Goal: Transaction & Acquisition: Purchase product/service

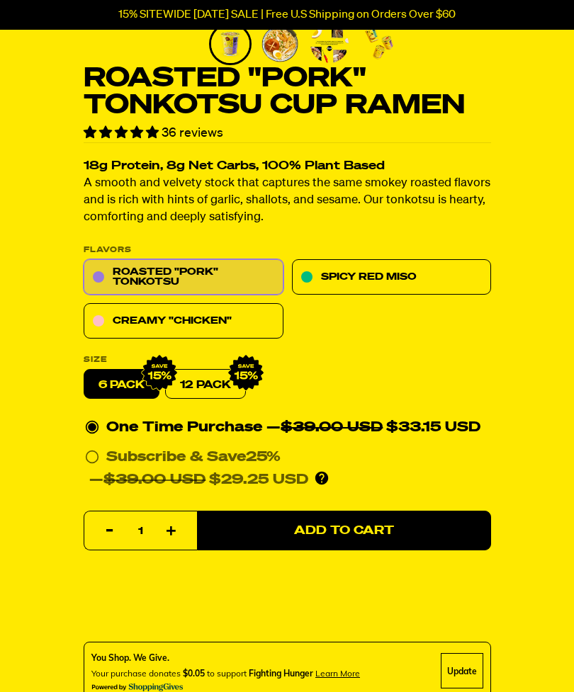
scroll to position [356, 0]
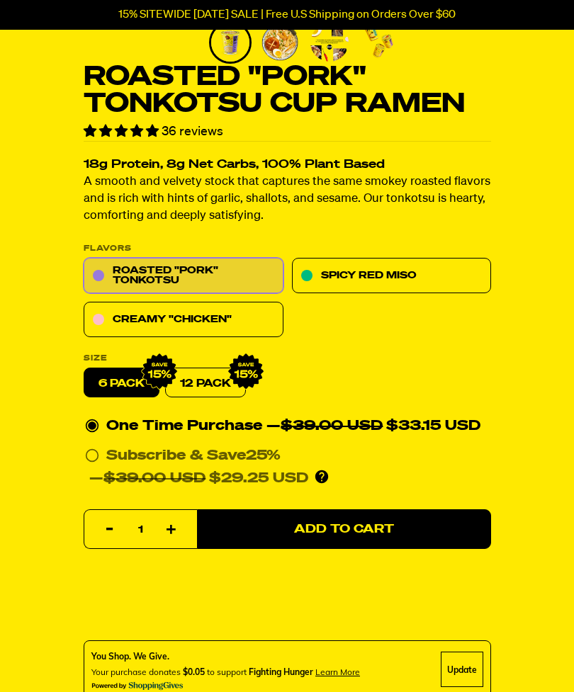
click at [220, 322] on link "Creamy "Chicken"" at bounding box center [184, 320] width 200 height 35
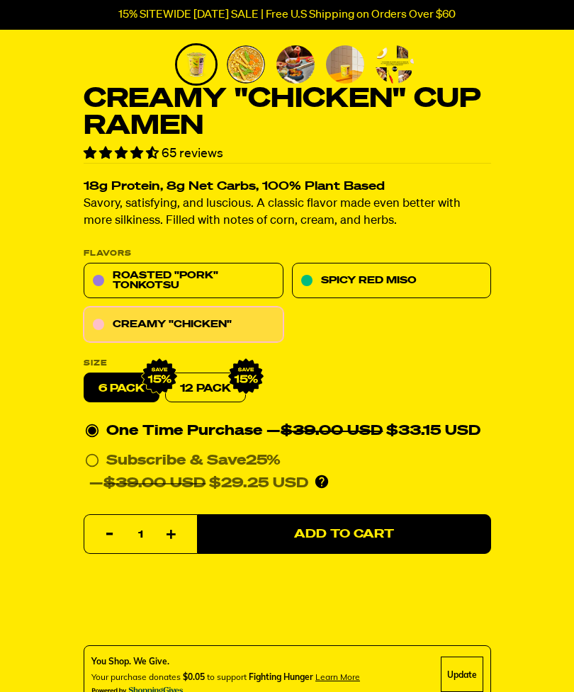
scroll to position [335, 0]
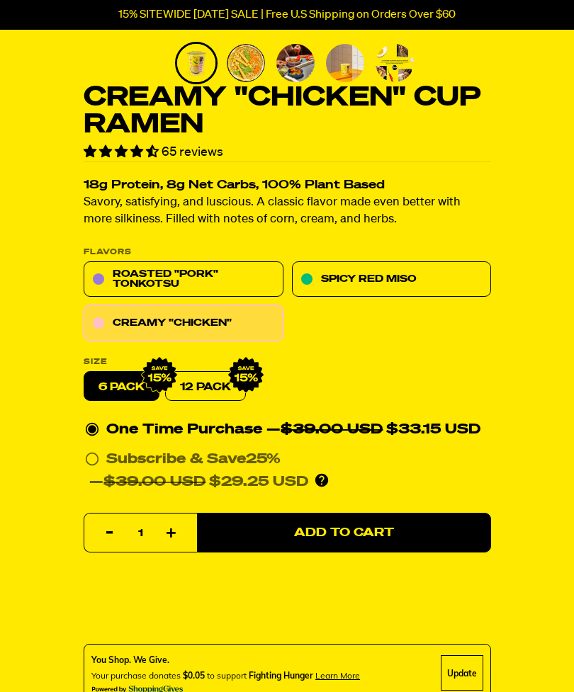
click at [217, 385] on link "12 Pack" at bounding box center [205, 387] width 81 height 30
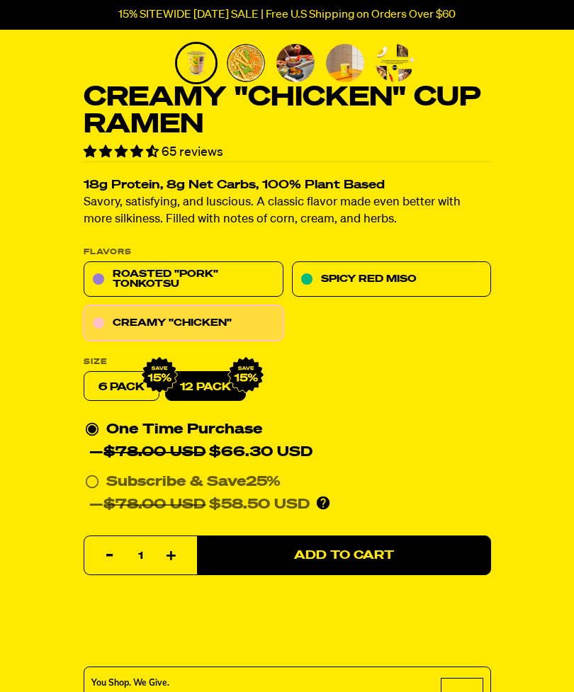
click at [130, 392] on label "6 pack" at bounding box center [122, 387] width 76 height 30
click at [84, 373] on input "6 pack" at bounding box center [84, 372] width 1 height 1
radio input "true"
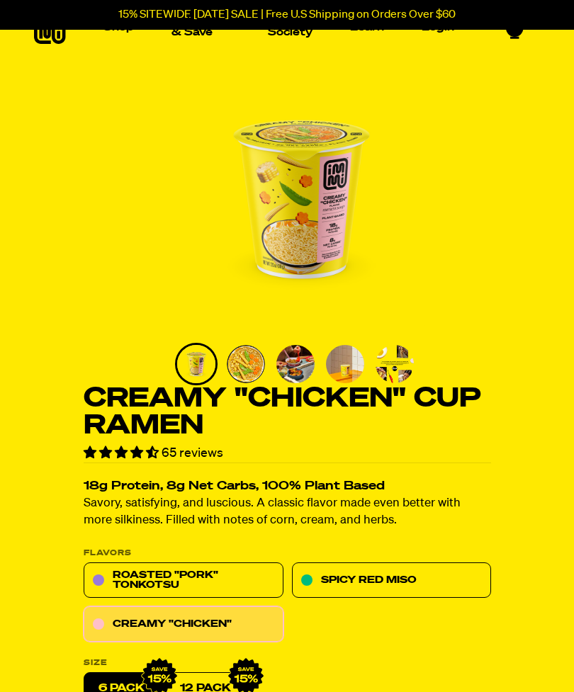
scroll to position [0, 0]
